Goal: Complete application form

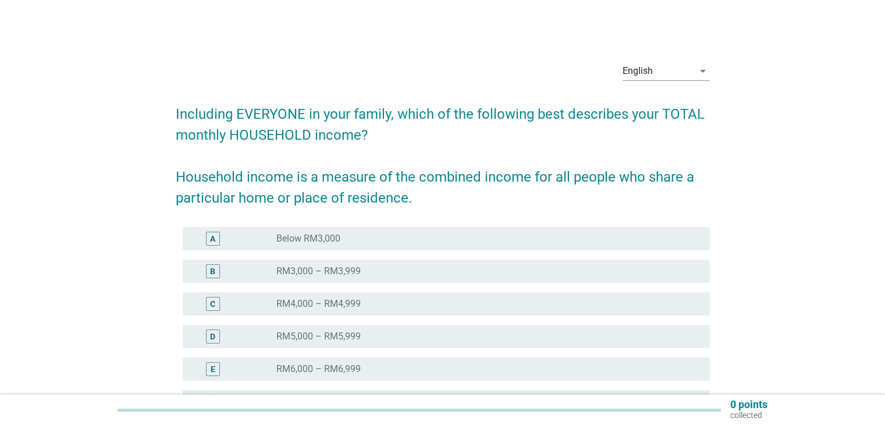
click at [239, 364] on div "E" at bounding box center [234, 369] width 85 height 14
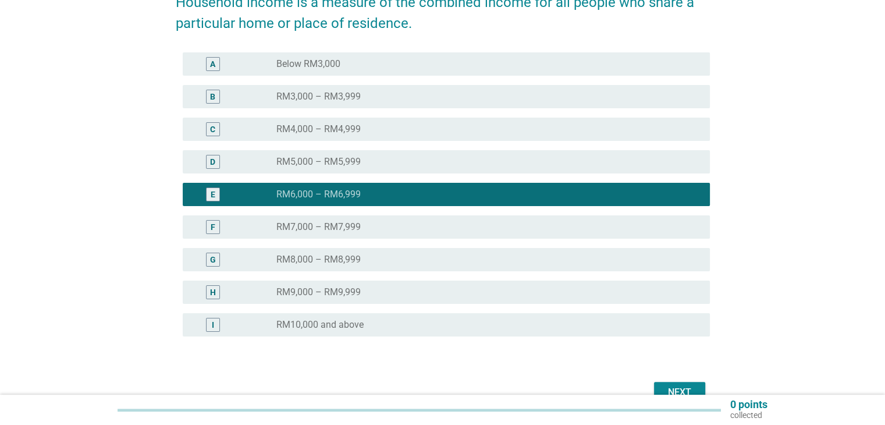
scroll to position [238, 0]
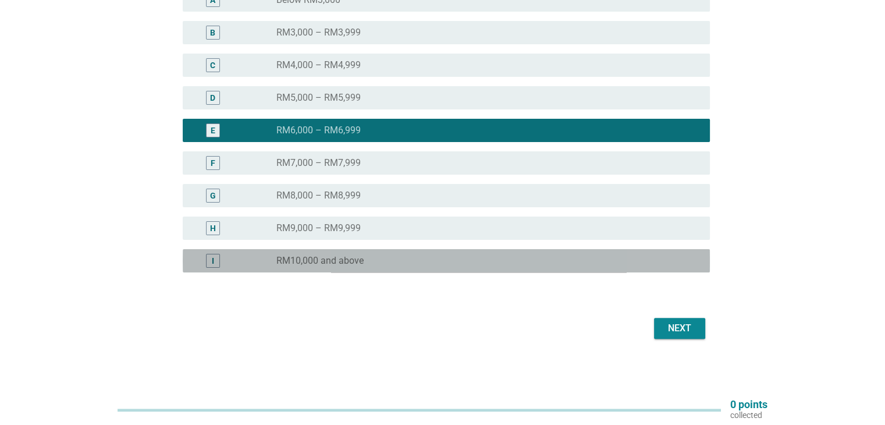
click at [283, 263] on label "RM10,000 and above" at bounding box center [319, 261] width 87 height 12
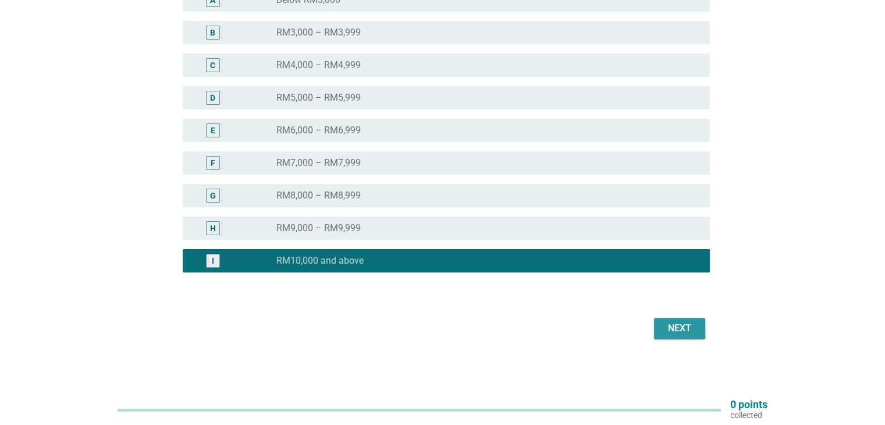
click at [669, 334] on div "Next" at bounding box center [679, 328] width 33 height 14
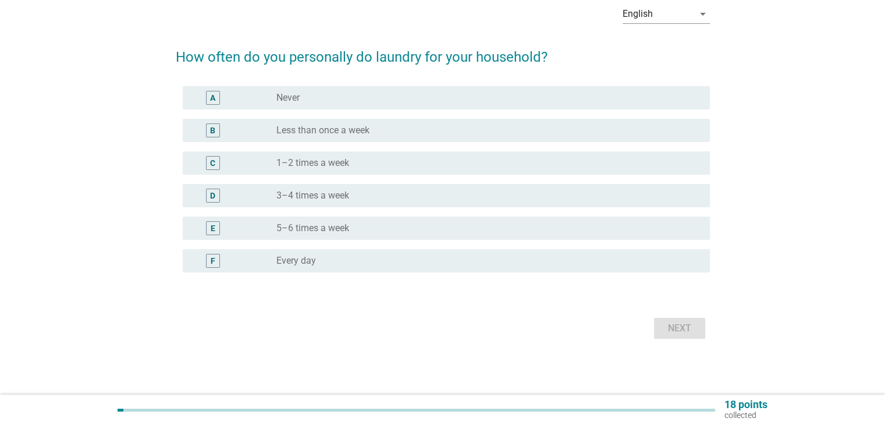
scroll to position [0, 0]
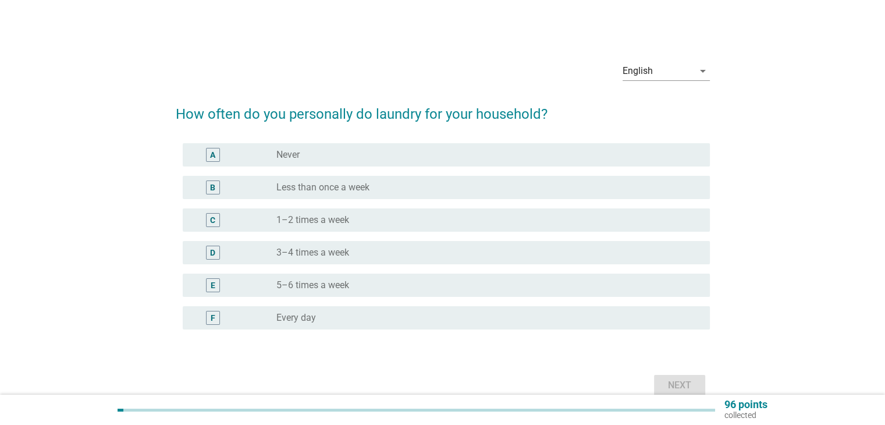
click at [375, 254] on div "radio_button_unchecked 3–4 times a week" at bounding box center [483, 253] width 414 height 12
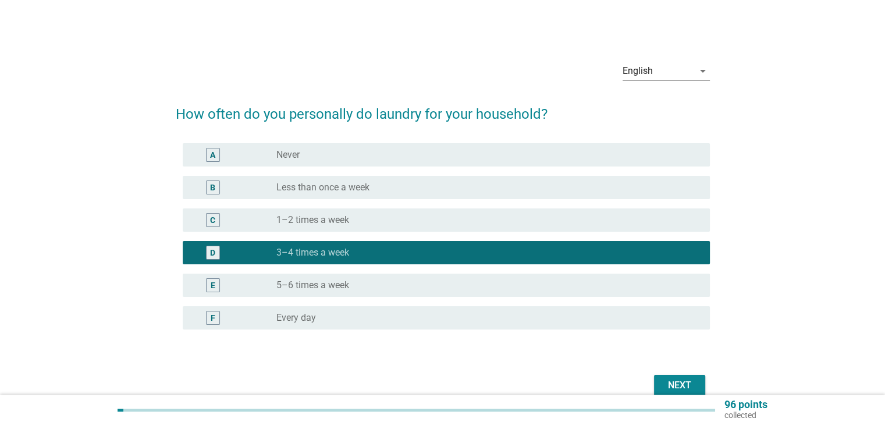
click at [670, 386] on div "Next" at bounding box center [679, 385] width 33 height 14
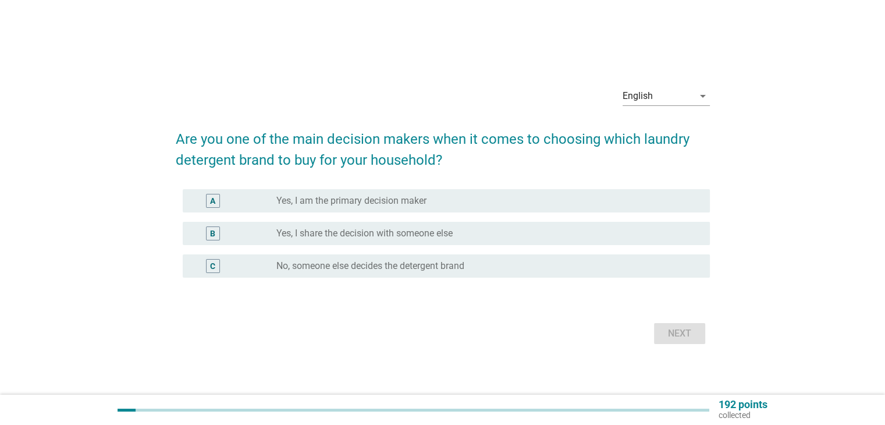
click at [246, 202] on div "A" at bounding box center [234, 201] width 85 height 14
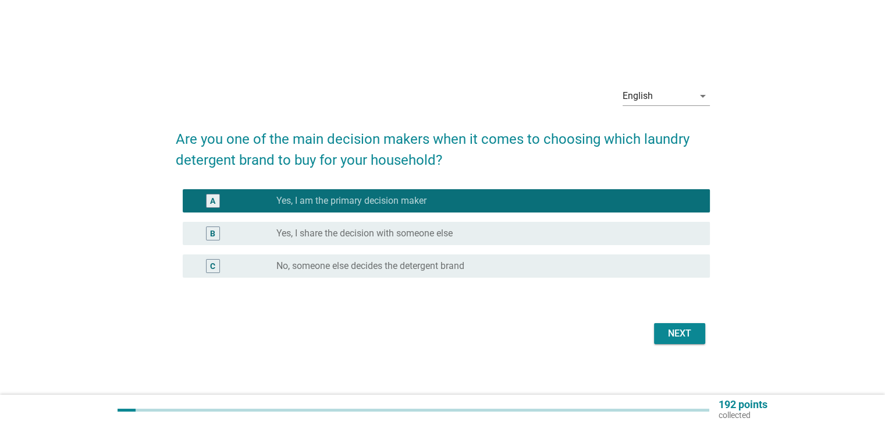
click at [691, 334] on div "Next" at bounding box center [679, 333] width 33 height 14
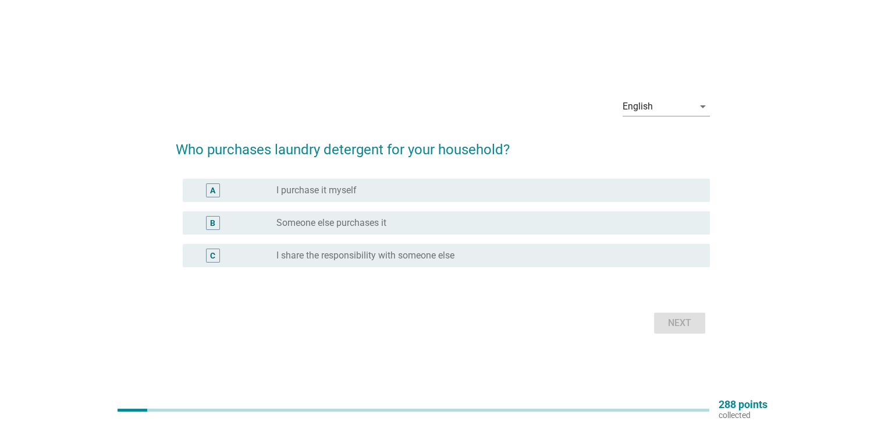
drag, startPoint x: 250, startPoint y: 186, endPoint x: 272, endPoint y: 197, distance: 24.7
click at [251, 186] on div "A" at bounding box center [234, 190] width 85 height 14
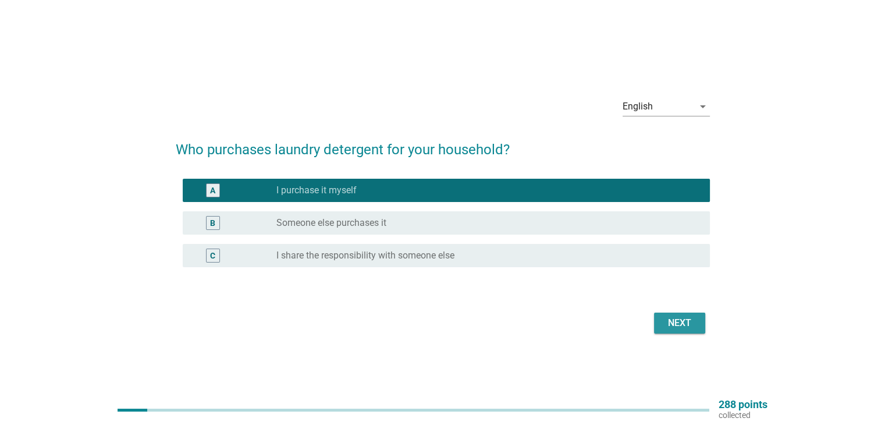
click at [691, 329] on div "Next" at bounding box center [679, 323] width 33 height 14
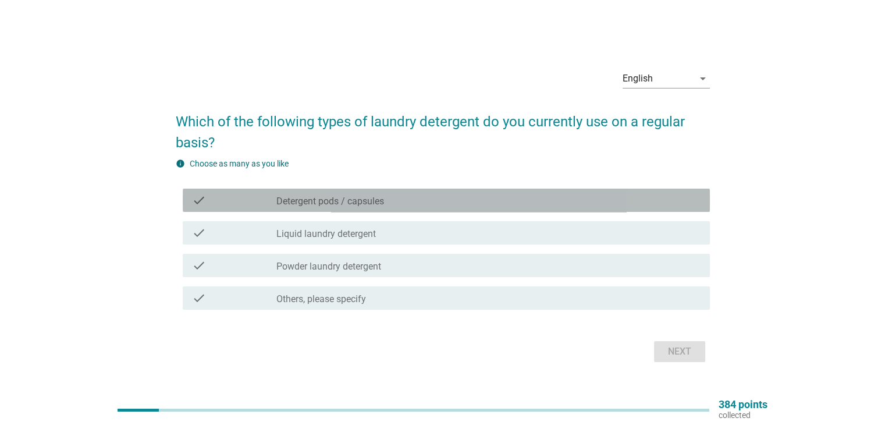
click at [384, 208] on div "check check_box_outline_blank Detergent pods / capsules" at bounding box center [446, 199] width 527 height 23
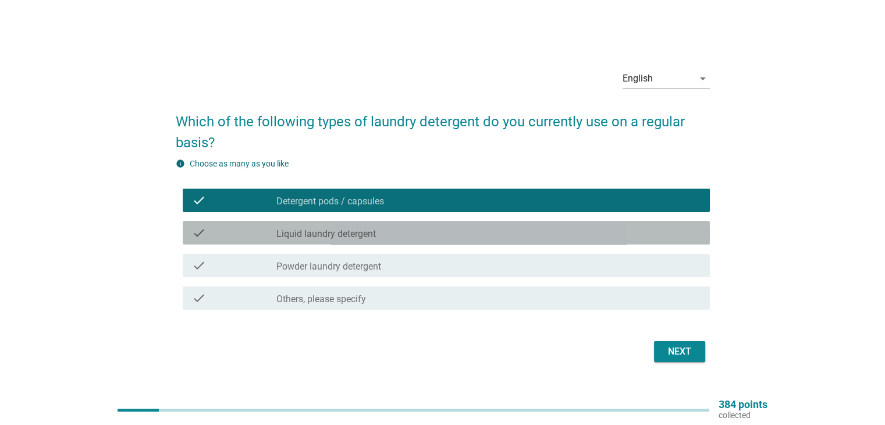
click at [391, 238] on div "check_box_outline_blank Liquid laundry detergent" at bounding box center [487, 233] width 423 height 14
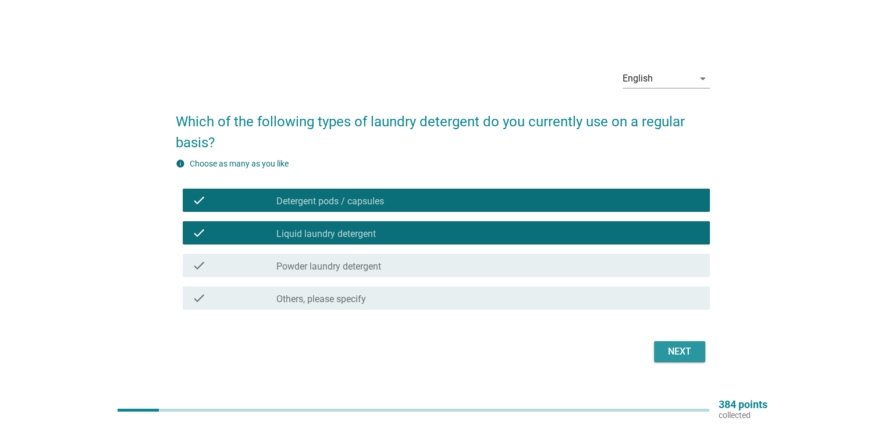
click at [680, 346] on div "Next" at bounding box center [679, 351] width 33 height 14
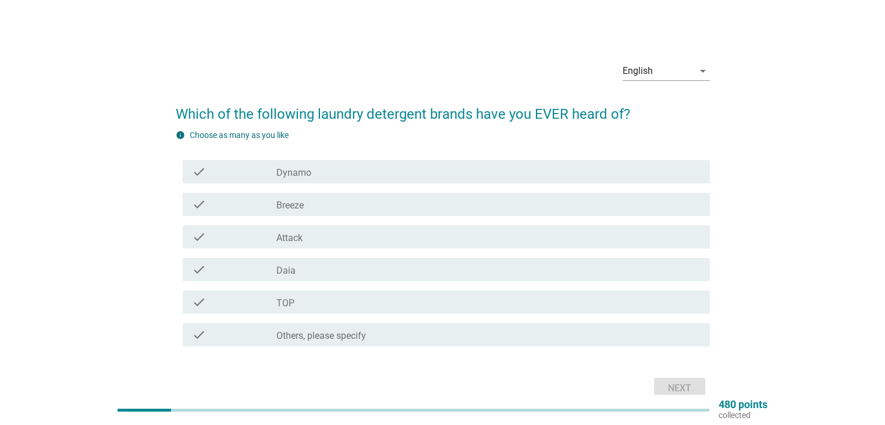
drag, startPoint x: 347, startPoint y: 173, endPoint x: 349, endPoint y: 189, distance: 16.4
click at [347, 173] on div "check_box_outline_blank Dynamo" at bounding box center [487, 172] width 423 height 14
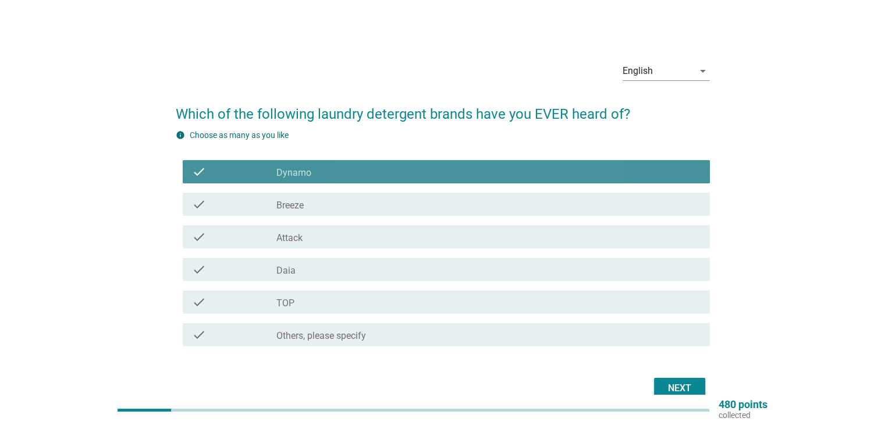
click at [350, 205] on div "check_box_outline_blank Breeze" at bounding box center [487, 204] width 423 height 14
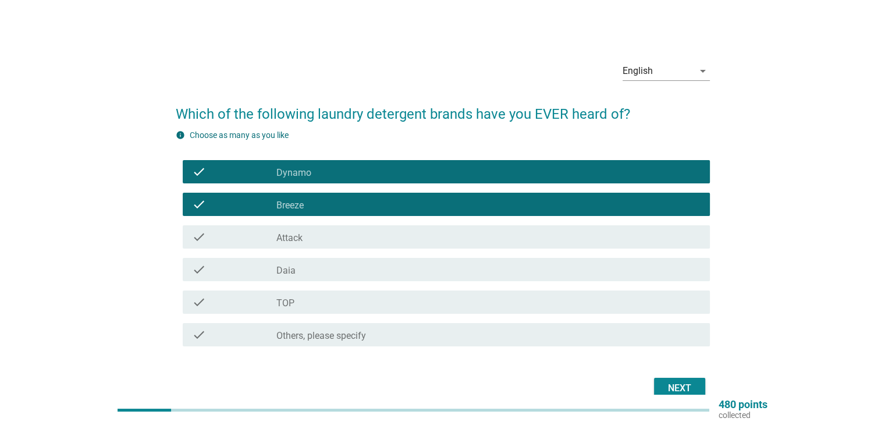
click at [360, 277] on div "check check_box_outline_blank Daia" at bounding box center [446, 269] width 527 height 23
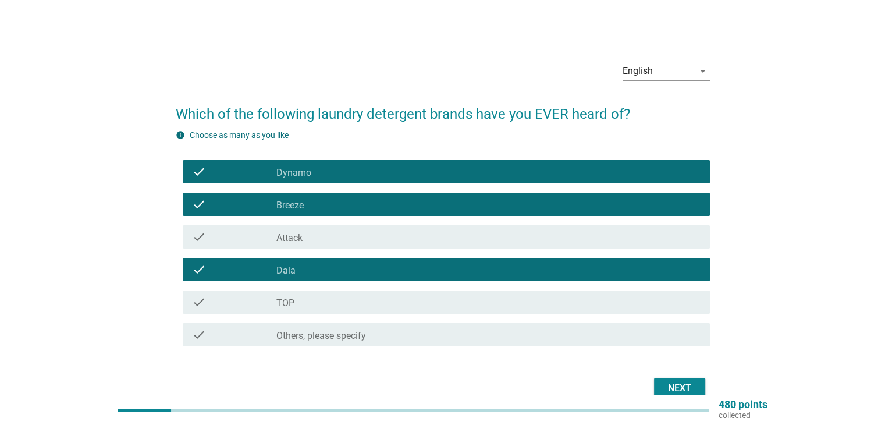
click at [378, 307] on div "check_box_outline_blank TOP" at bounding box center [487, 302] width 423 height 14
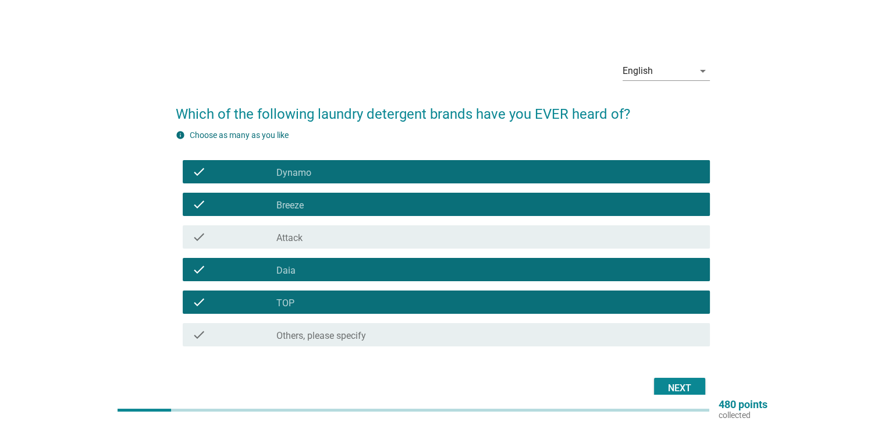
click at [670, 384] on div "Next" at bounding box center [679, 388] width 33 height 14
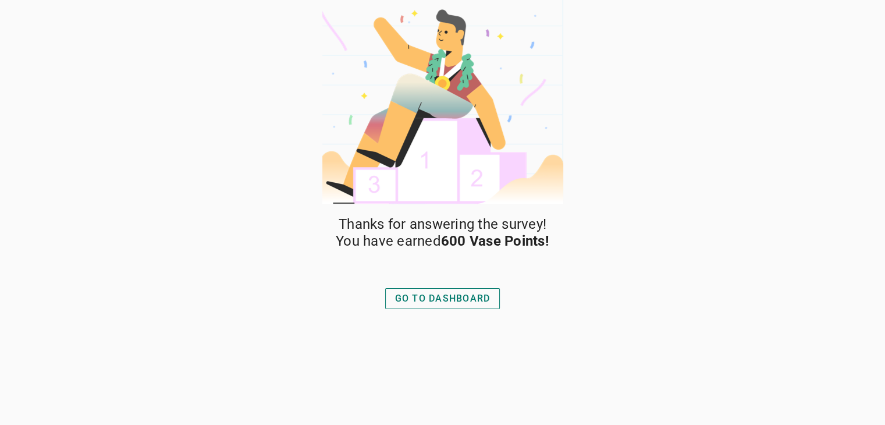
click at [469, 303] on div "GO TO DASHBOARD" at bounding box center [442, 298] width 95 height 14
